Goal: Task Accomplishment & Management: Complete application form

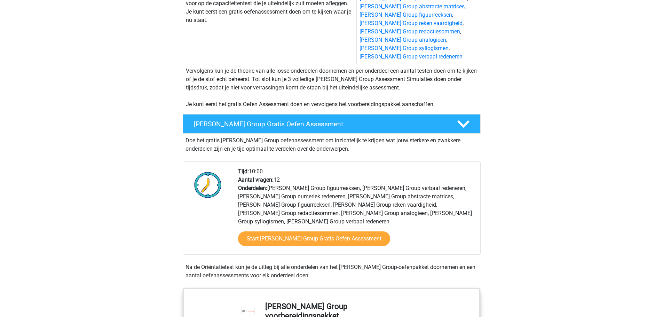
scroll to position [139, 0]
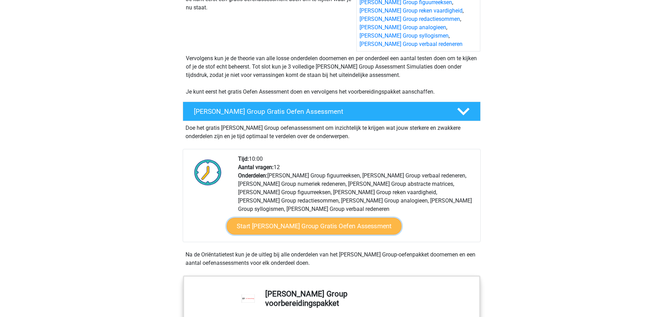
click at [268, 221] on link "Start [PERSON_NAME] Group Gratis Oefen Assessment" at bounding box center [314, 226] width 175 height 17
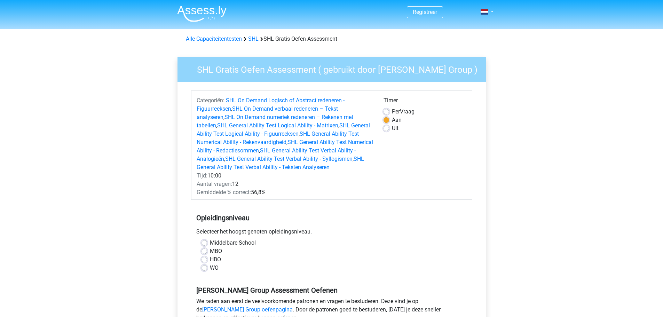
click at [210, 259] on label "HBO" at bounding box center [215, 259] width 11 height 8
click at [204, 259] on input "HBO" at bounding box center [204, 258] width 6 height 7
radio input "true"
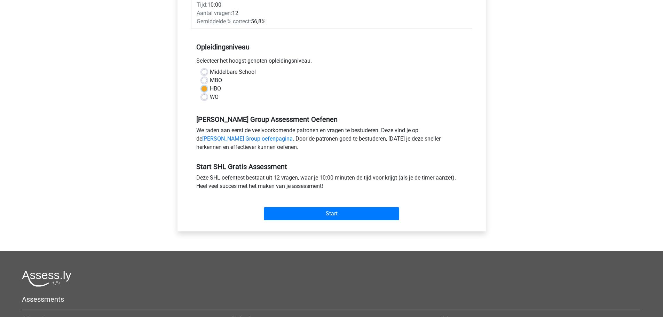
scroll to position [174, 0]
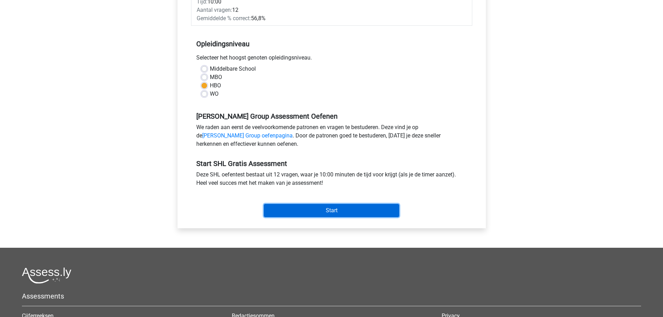
click at [341, 205] on input "Start" at bounding box center [331, 210] width 135 height 13
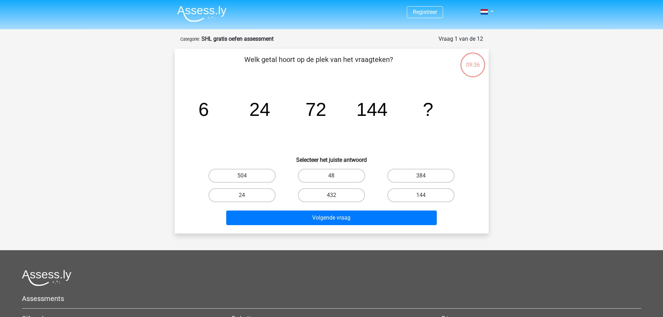
click at [333, 196] on input "432" at bounding box center [333, 197] width 5 height 5
radio input "true"
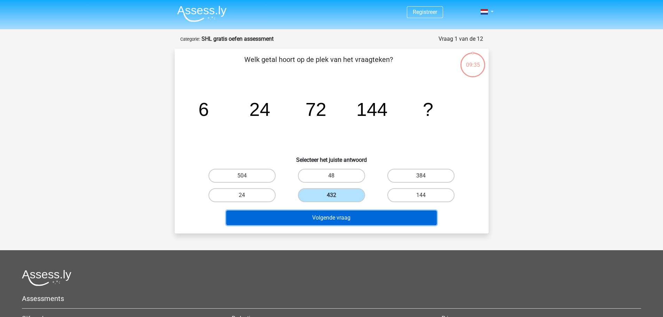
click at [354, 221] on button "Volgende vraag" at bounding box center [331, 218] width 211 height 15
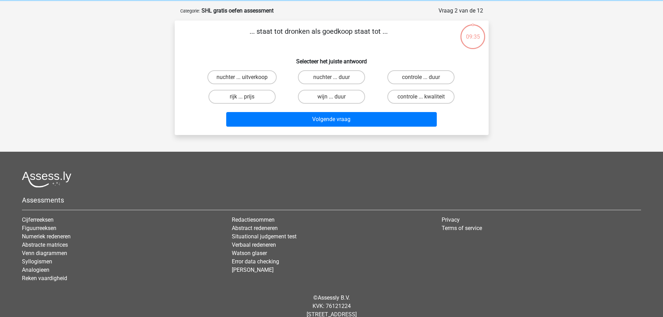
scroll to position [35, 0]
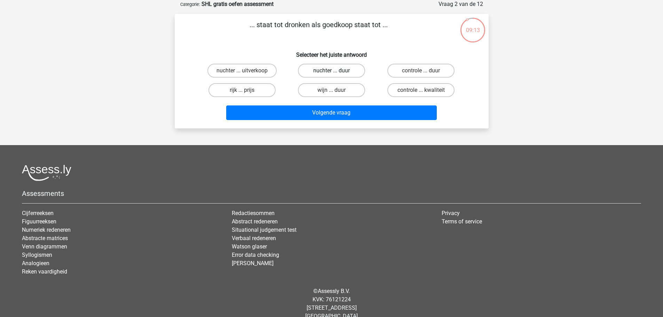
click at [345, 71] on label "nuchter ... duur" at bounding box center [331, 71] width 67 height 14
click at [336, 71] on input "nuchter ... duur" at bounding box center [333, 73] width 5 height 5
radio input "true"
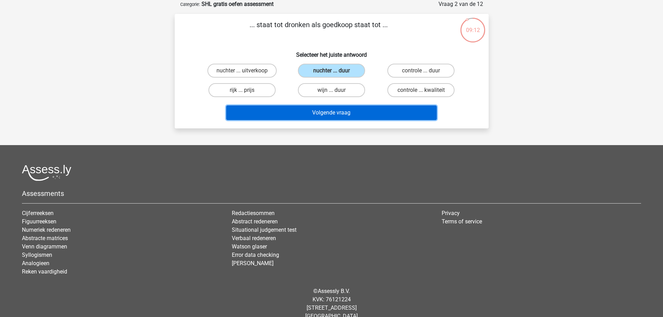
click at [366, 116] on button "Volgende vraag" at bounding box center [331, 112] width 211 height 15
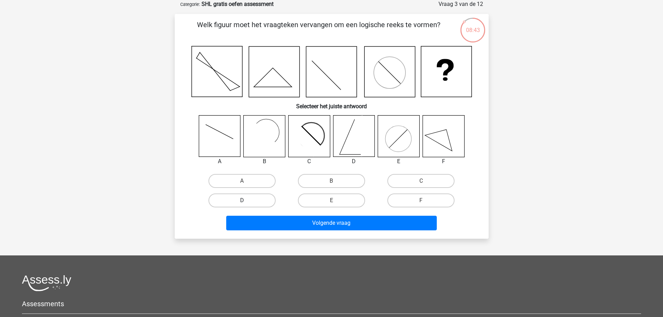
click at [255, 203] on label "D" at bounding box center [241, 200] width 67 height 14
click at [246, 203] on input "D" at bounding box center [244, 202] width 5 height 5
radio input "true"
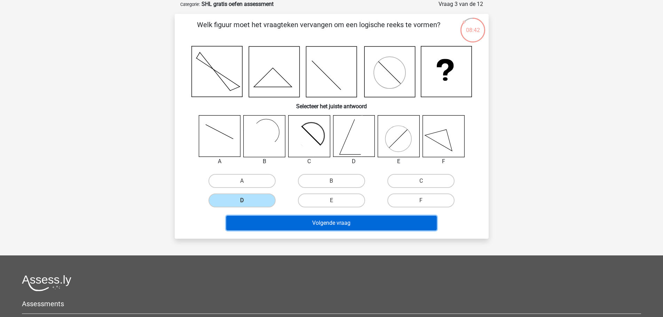
click at [341, 223] on button "Volgende vraag" at bounding box center [331, 223] width 211 height 15
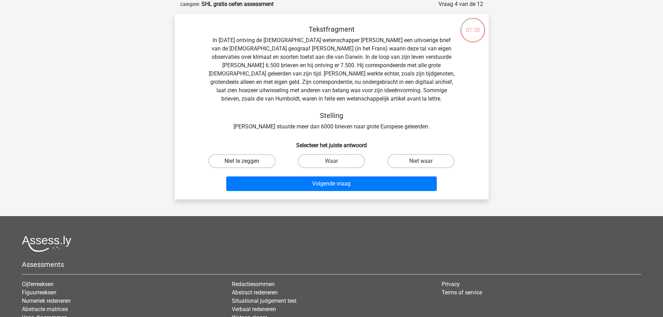
click at [246, 167] on label "Niet te zeggen" at bounding box center [241, 161] width 67 height 14
click at [246, 166] on input "Niet te zeggen" at bounding box center [244, 163] width 5 height 5
radio input "true"
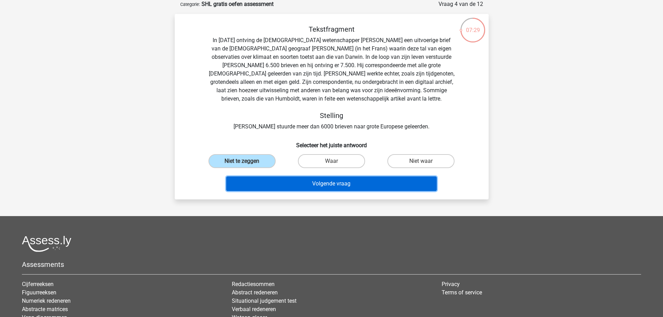
click at [350, 189] on button "Volgende vraag" at bounding box center [331, 183] width 211 height 15
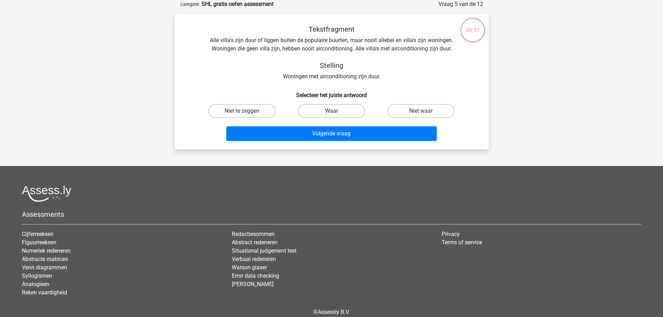
click at [351, 109] on label "Waar" at bounding box center [331, 111] width 67 height 14
click at [336, 111] on input "Waar" at bounding box center [333, 113] width 5 height 5
radio input "true"
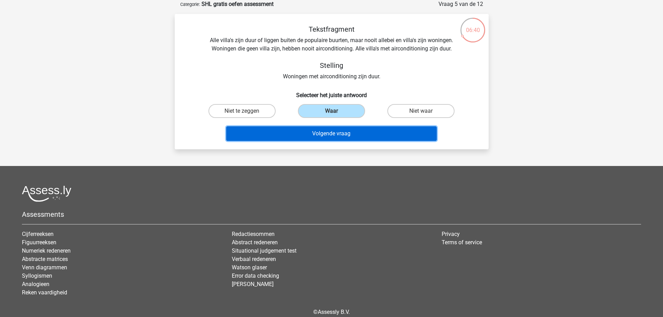
click at [392, 130] on button "Volgende vraag" at bounding box center [331, 133] width 211 height 15
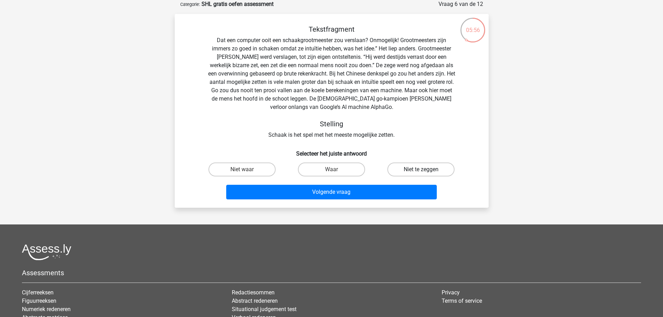
click at [420, 170] on label "Niet te zeggen" at bounding box center [420, 169] width 67 height 14
click at [421, 170] on input "Niet te zeggen" at bounding box center [423, 171] width 5 height 5
radio input "true"
click at [245, 170] on input "Niet waar" at bounding box center [244, 171] width 5 height 5
radio input "true"
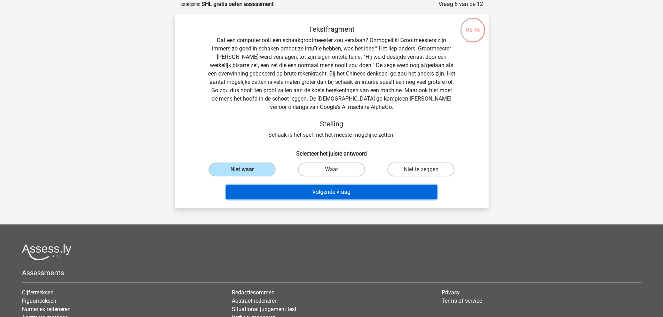
click at [340, 188] on button "Volgende vraag" at bounding box center [331, 192] width 211 height 15
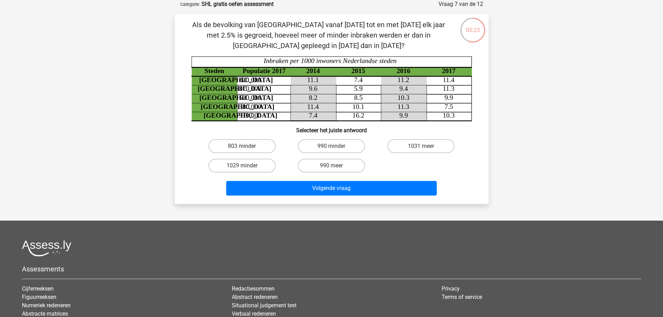
click at [450, 74] on tspan "2017" at bounding box center [449, 70] width 14 height 7
click at [352, 140] on div "990 minder" at bounding box center [331, 145] width 89 height 19
click at [352, 143] on label "990 minder" at bounding box center [331, 146] width 67 height 14
click at [336, 146] on input "990 minder" at bounding box center [333, 148] width 5 height 5
radio input "true"
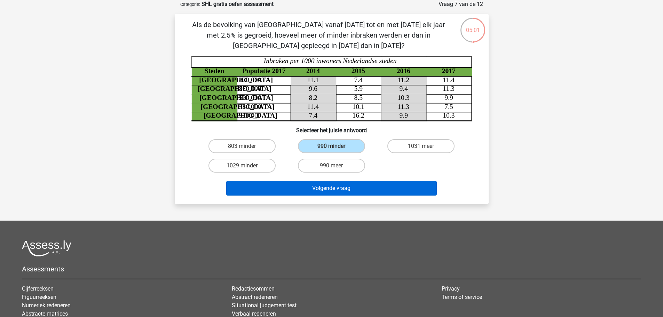
click at [375, 178] on div "Volgende vraag" at bounding box center [332, 186] width 292 height 23
click at [378, 186] on button "Volgende vraag" at bounding box center [331, 188] width 211 height 15
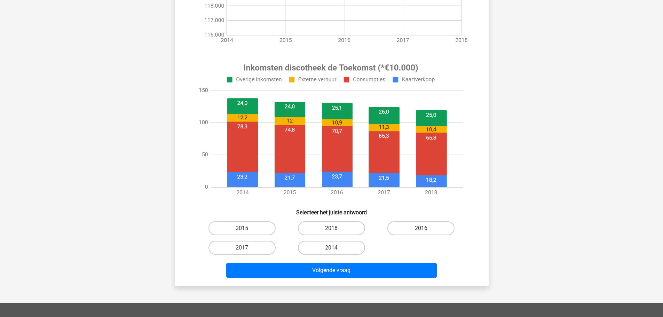
scroll to position [209, 0]
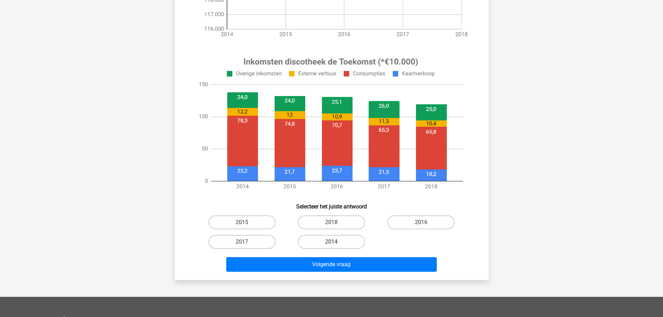
click at [351, 241] on label "2014" at bounding box center [331, 242] width 67 height 14
click at [336, 242] on input "2014" at bounding box center [333, 244] width 5 height 5
radio input "true"
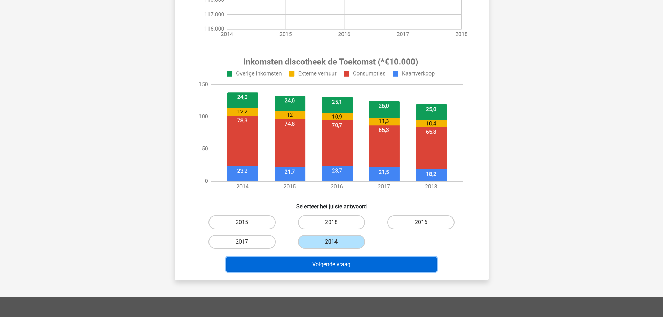
click at [354, 264] on button "Volgende vraag" at bounding box center [331, 264] width 211 height 15
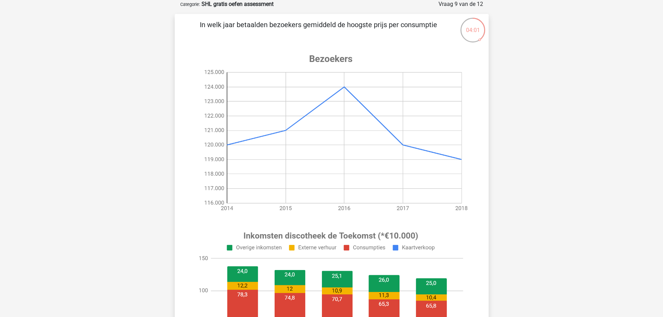
scroll to position [244, 0]
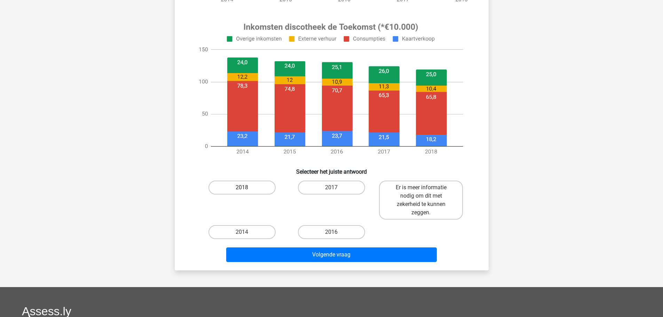
click at [241, 186] on label "2018" at bounding box center [241, 188] width 67 height 14
click at [242, 188] on input "2018" at bounding box center [244, 190] width 5 height 5
radio input "true"
click at [422, 204] on label "Er is meer informatie nodig om dit met zekerheid te kunnen zeggen." at bounding box center [421, 200] width 84 height 39
click at [422, 192] on input "Er is meer informatie nodig om dit met zekerheid te kunnen zeggen." at bounding box center [423, 190] width 5 height 5
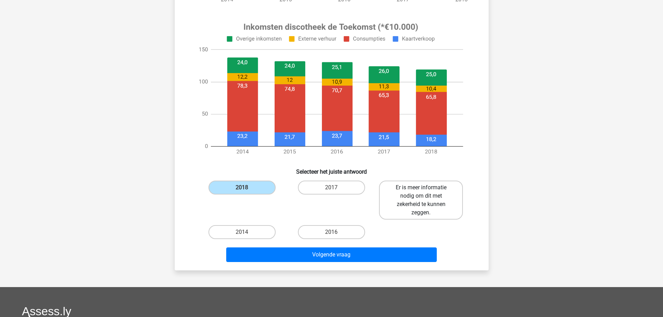
radio input "true"
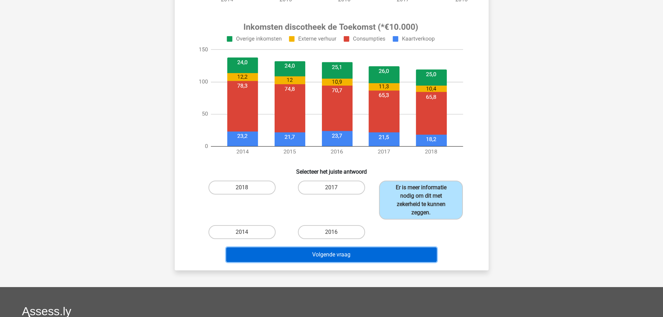
click at [375, 253] on button "Volgende vraag" at bounding box center [331, 254] width 211 height 15
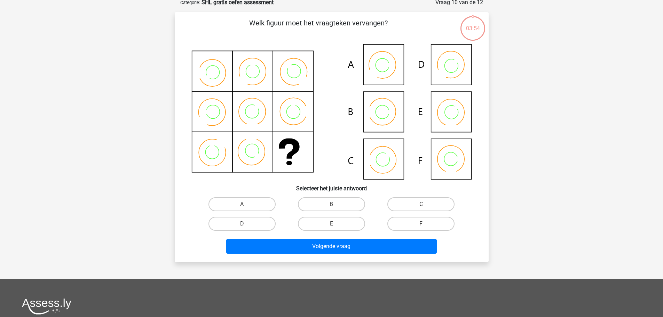
scroll to position [35, 0]
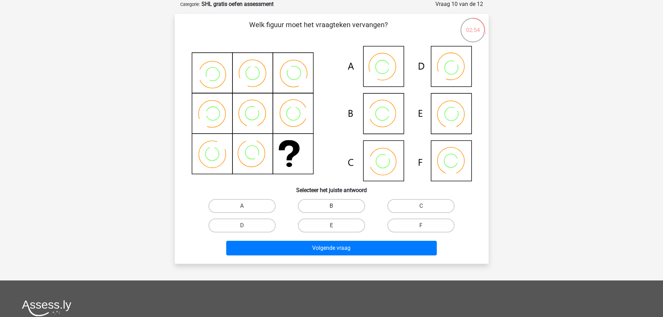
click at [354, 207] on label "B" at bounding box center [331, 206] width 67 height 14
click at [336, 207] on input "B" at bounding box center [333, 208] width 5 height 5
radio input "true"
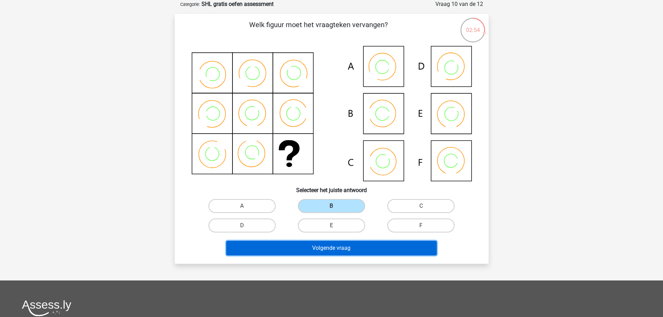
drag, startPoint x: 353, startPoint y: 255, endPoint x: 355, endPoint y: 250, distance: 5.4
click at [353, 254] on button "Volgende vraag" at bounding box center [331, 248] width 211 height 15
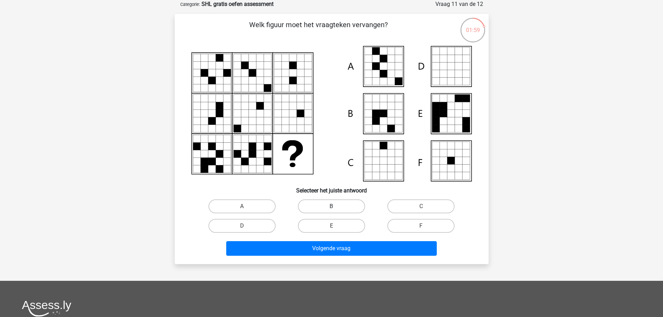
click at [307, 199] on label "B" at bounding box center [331, 206] width 67 height 14
click at [331, 206] on input "B" at bounding box center [333, 208] width 5 height 5
radio input "true"
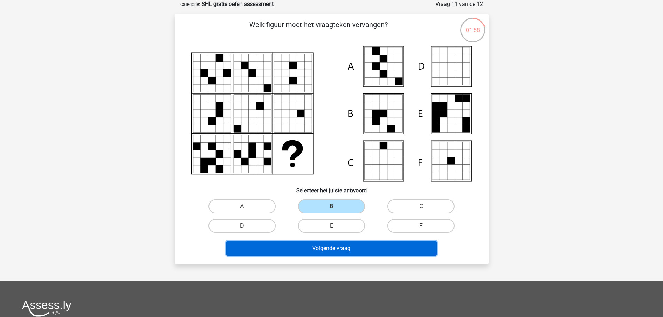
click at [343, 246] on button "Volgende vraag" at bounding box center [331, 248] width 211 height 15
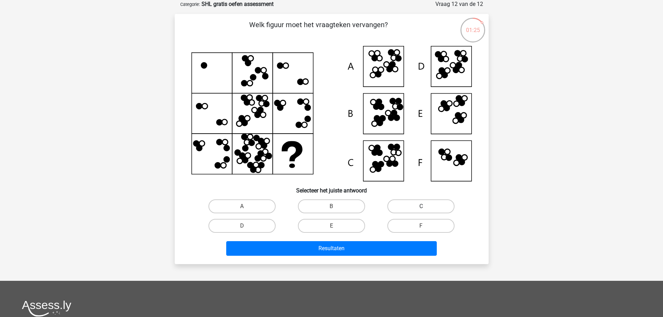
click at [413, 201] on label "C" at bounding box center [420, 206] width 67 height 14
click at [421, 206] on input "C" at bounding box center [423, 208] width 5 height 5
radio input "true"
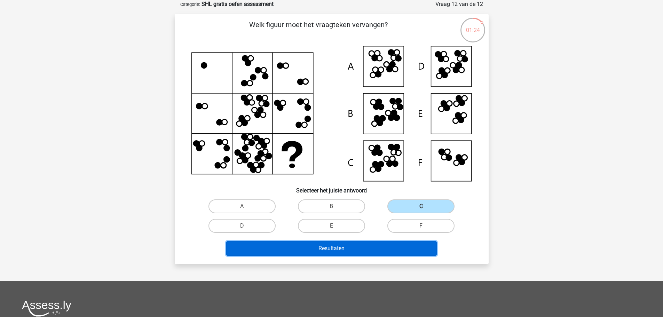
click at [398, 244] on button "Resultaten" at bounding box center [331, 248] width 211 height 15
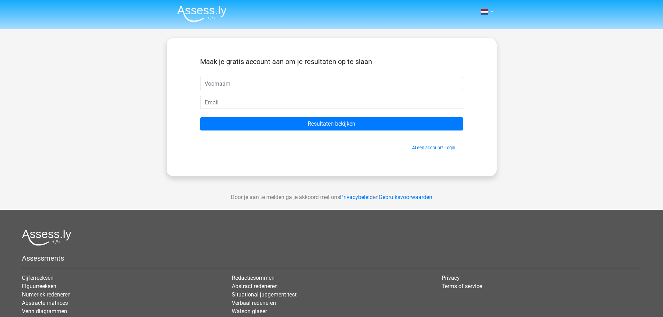
click at [261, 82] on input "text" at bounding box center [331, 83] width 263 height 13
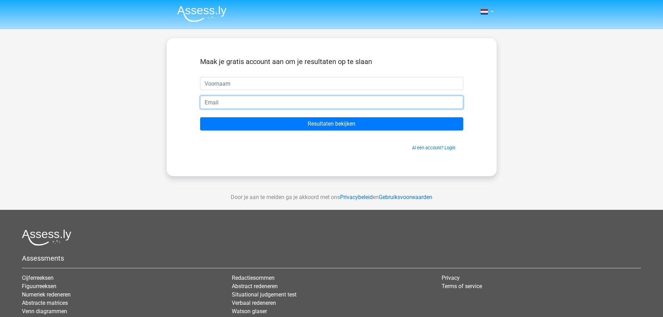
click at [217, 103] on input "email" at bounding box center [331, 102] width 263 height 13
type input "t.schuil@hotmail.com"
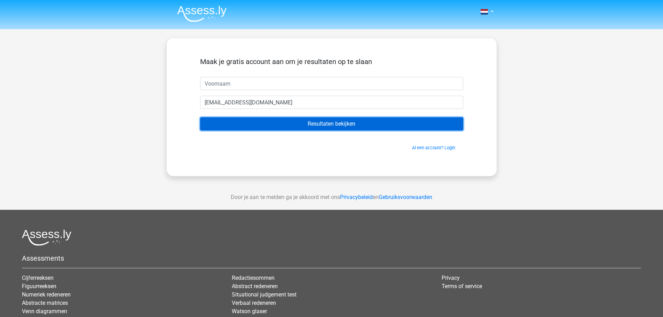
click at [335, 125] on input "Resultaten bekijken" at bounding box center [331, 123] width 263 height 13
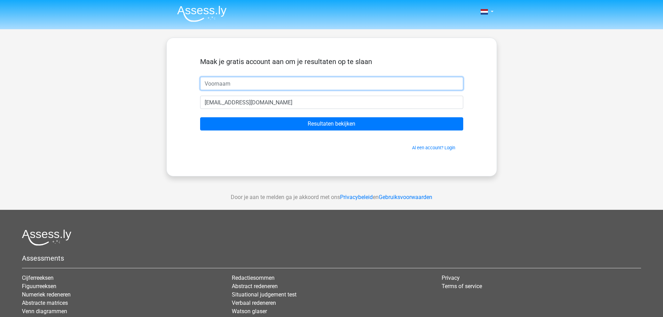
click at [220, 85] on input "text" at bounding box center [331, 83] width 263 height 13
type input "Tanja"
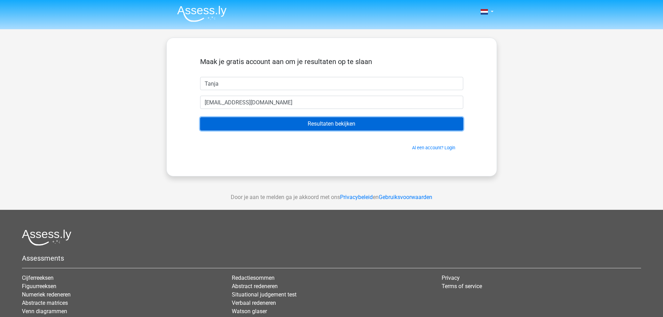
click at [309, 122] on input "Resultaten bekijken" at bounding box center [331, 123] width 263 height 13
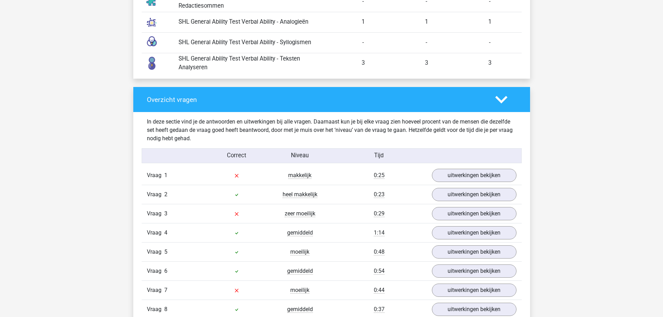
scroll to position [870, 0]
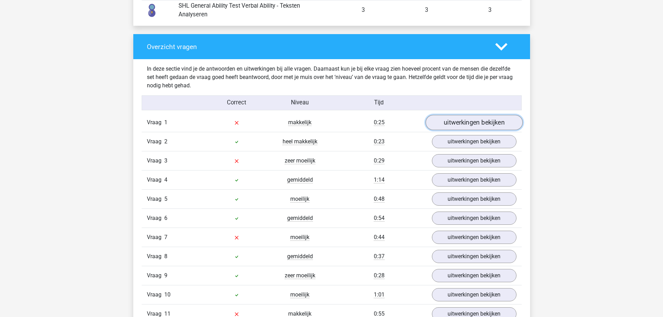
click at [473, 121] on link "uitwerkingen bekijken" at bounding box center [473, 122] width 97 height 15
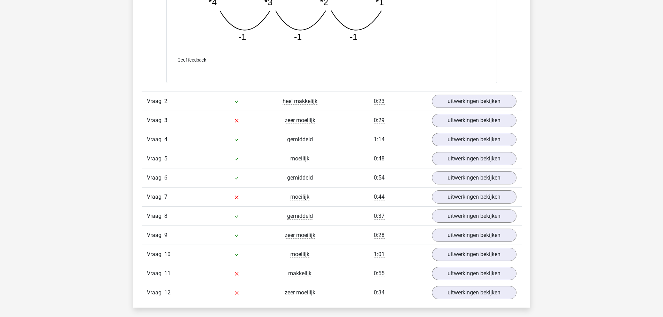
scroll to position [1357, 0]
